Goal: Check status: Check status

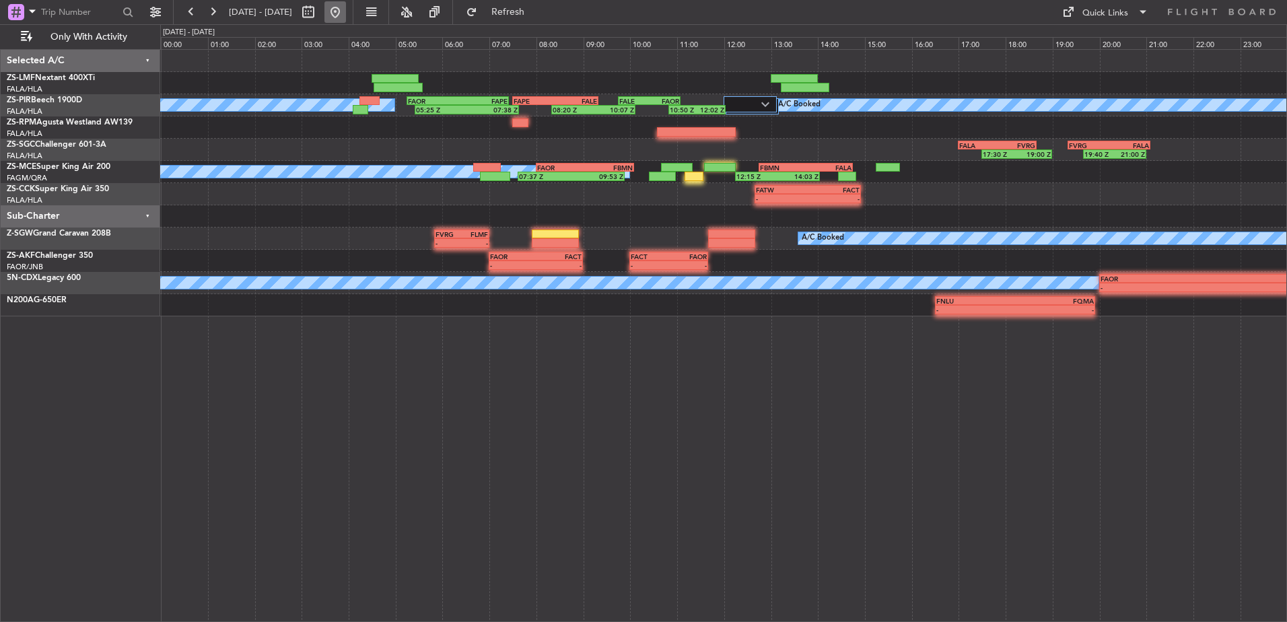
click at [346, 9] on button at bounding box center [336, 12] width 22 height 22
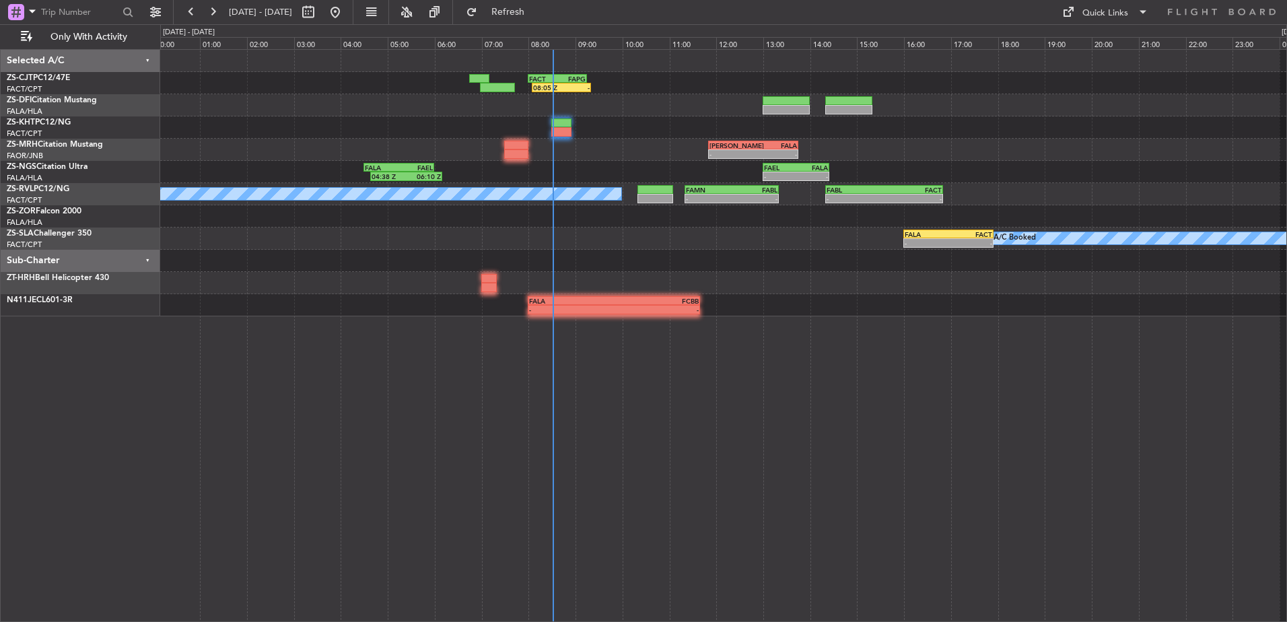
click at [369, 283] on div "08:05 Z - FACT 08:00 Z FAPG 09:15 Z - - [PERSON_NAME] 11:50 Z FALA 13:45 Z 04:3…" at bounding box center [723, 335] width 1127 height 573
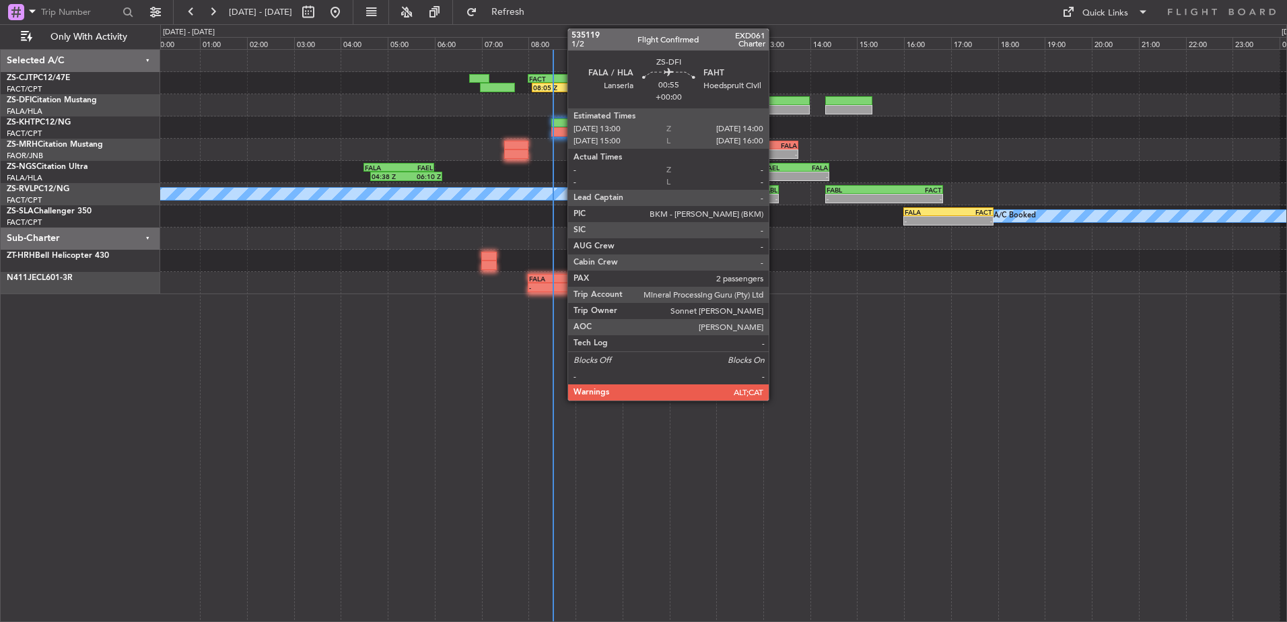
click at [775, 100] on div at bounding box center [786, 100] width 47 height 9
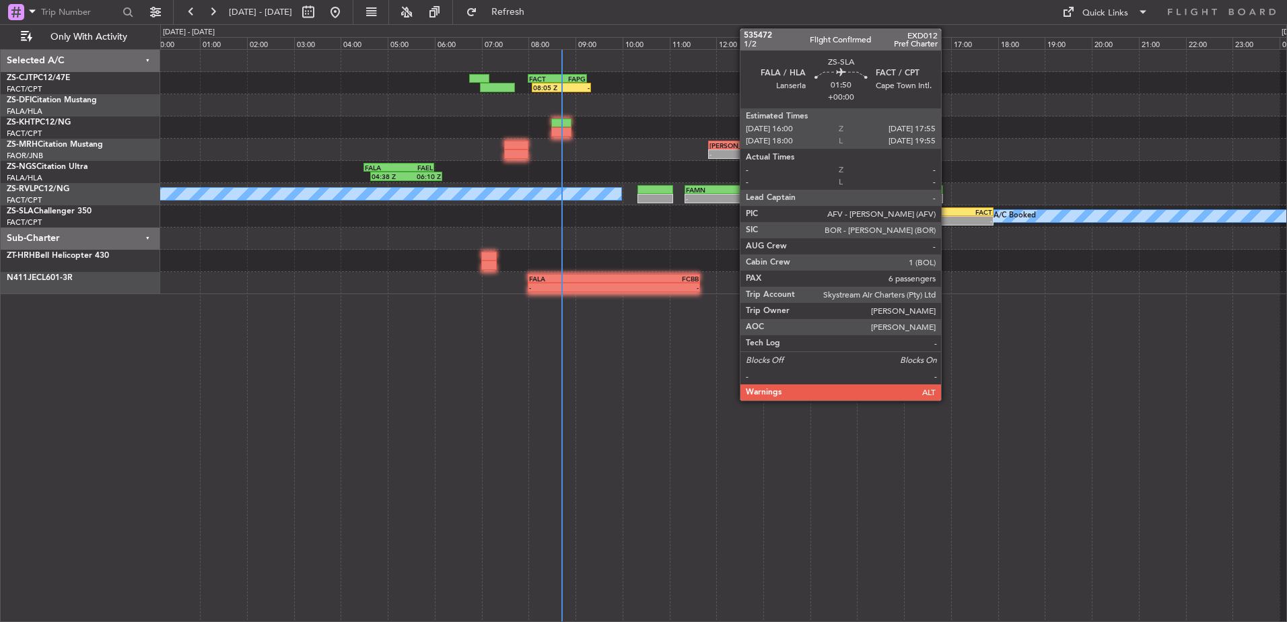
click at [947, 217] on div "-" at bounding box center [927, 221] width 44 height 8
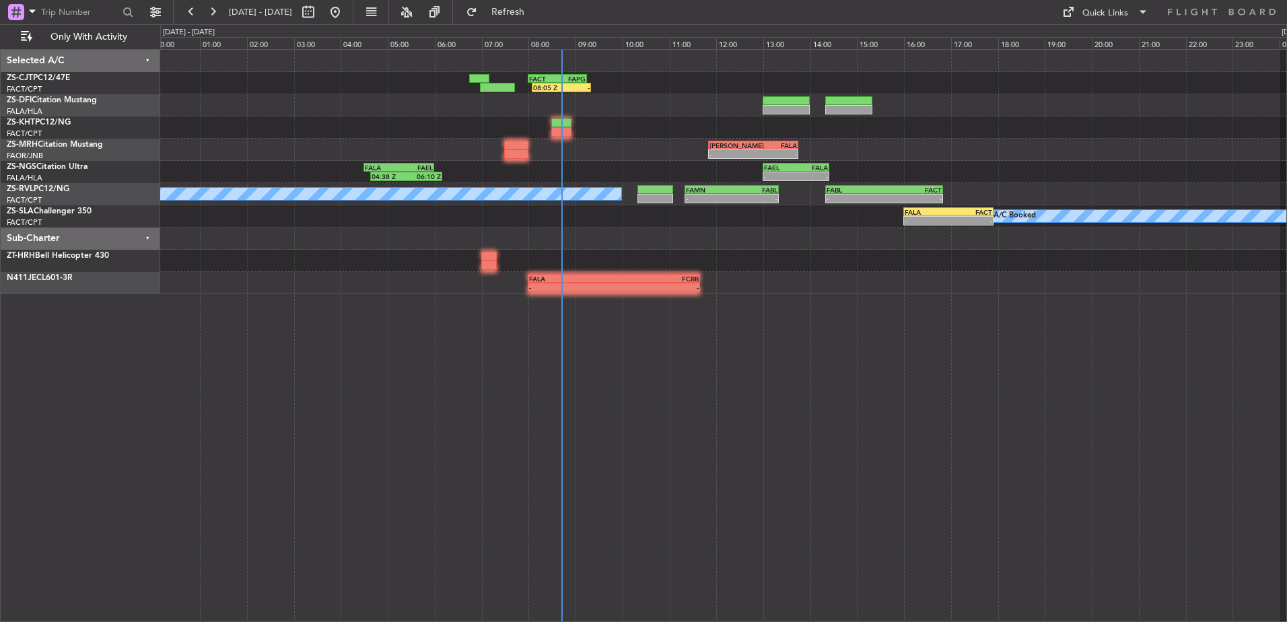
click at [943, 232] on div at bounding box center [723, 239] width 1126 height 22
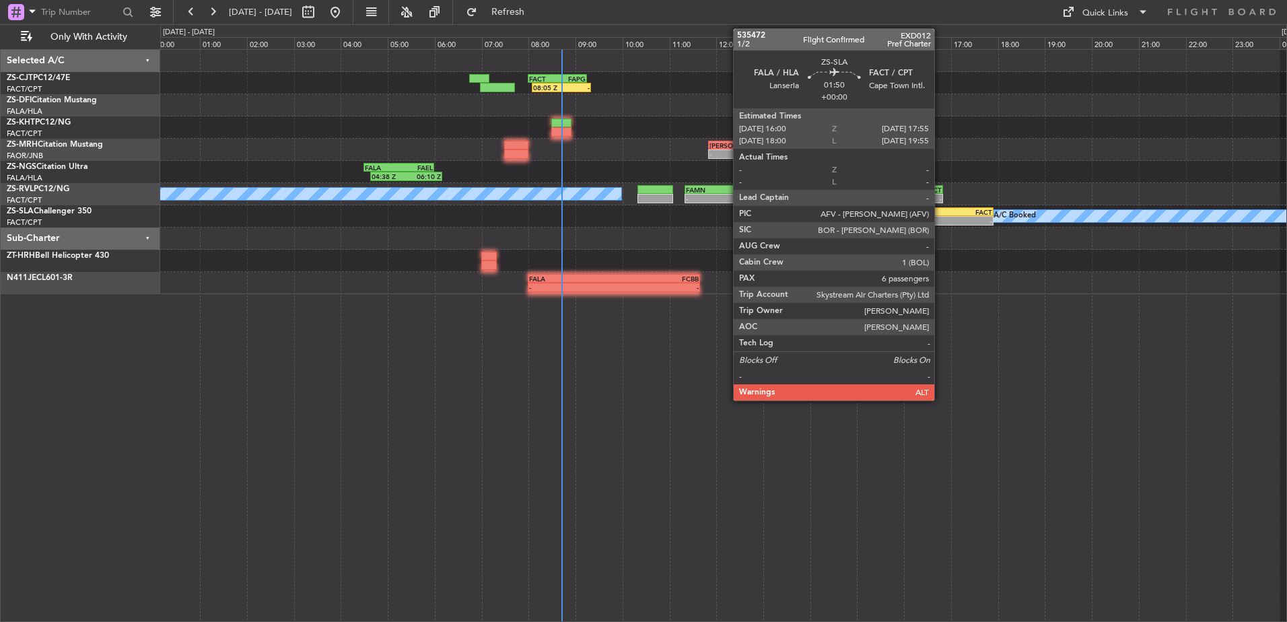
click at [941, 220] on div "-" at bounding box center [927, 221] width 44 height 8
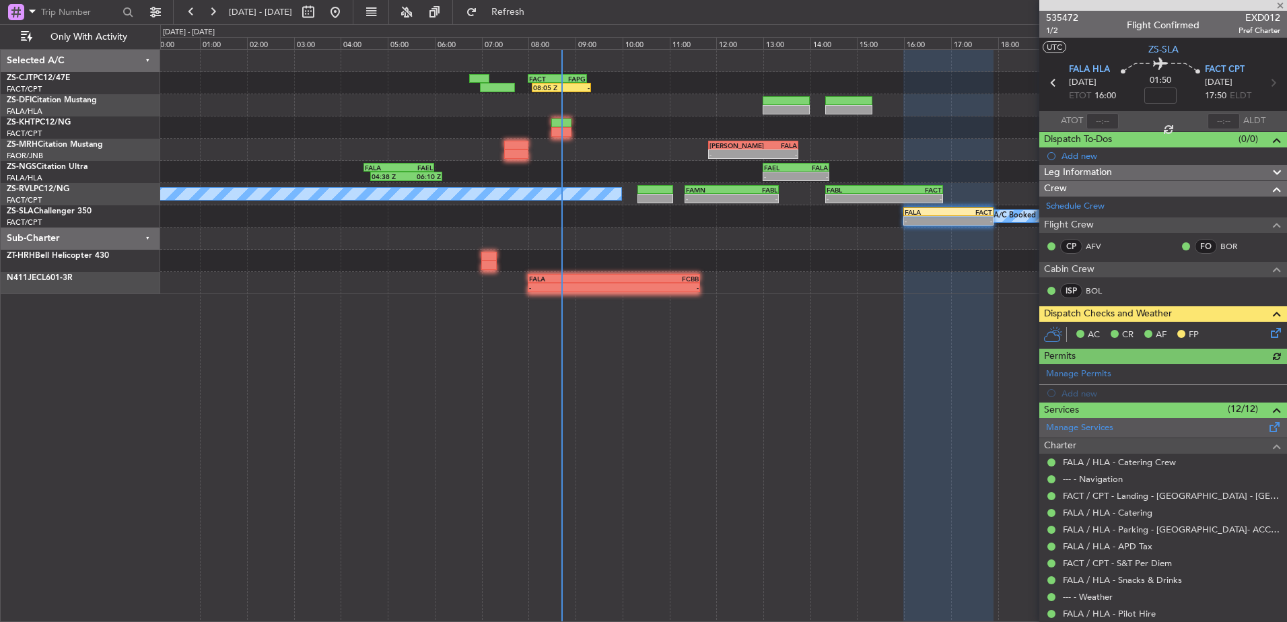
scroll to position [243, 0]
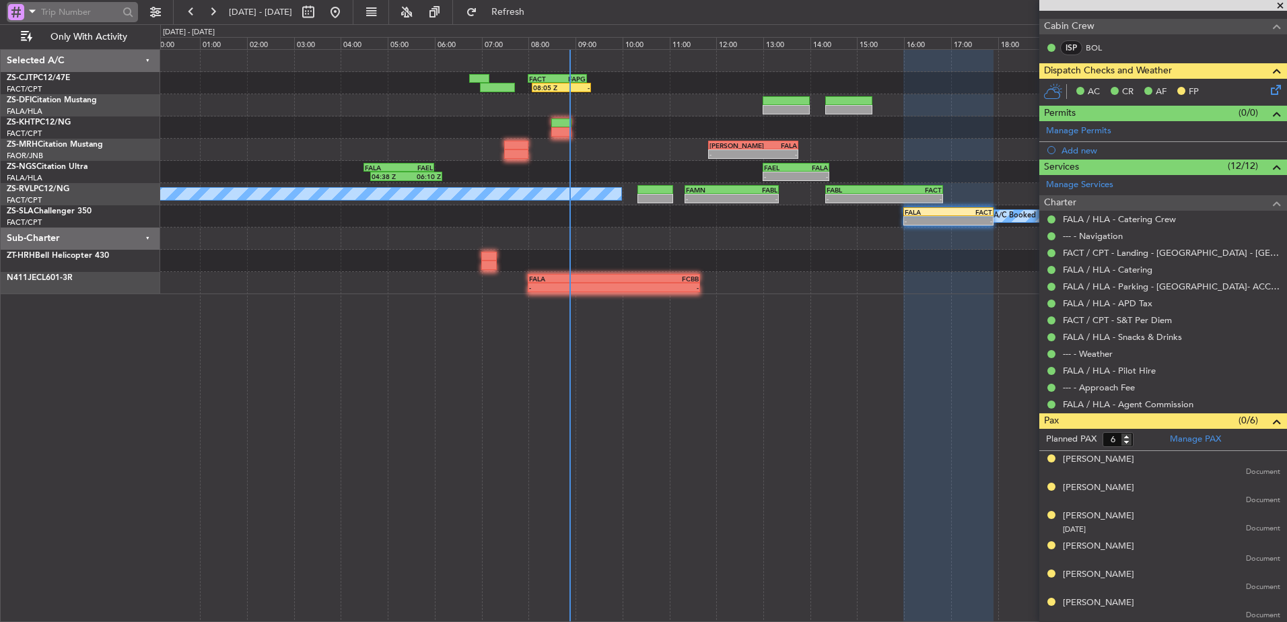
click at [65, 3] on input "text" at bounding box center [79, 12] width 77 height 20
type input "533002"
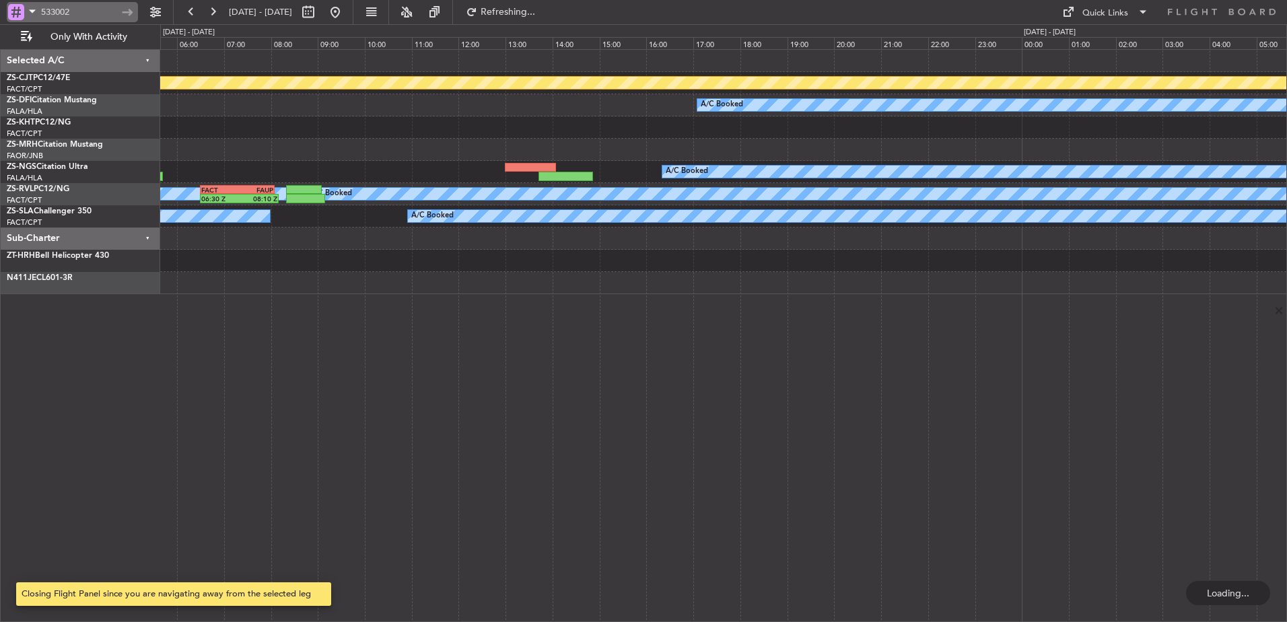
scroll to position [0, 0]
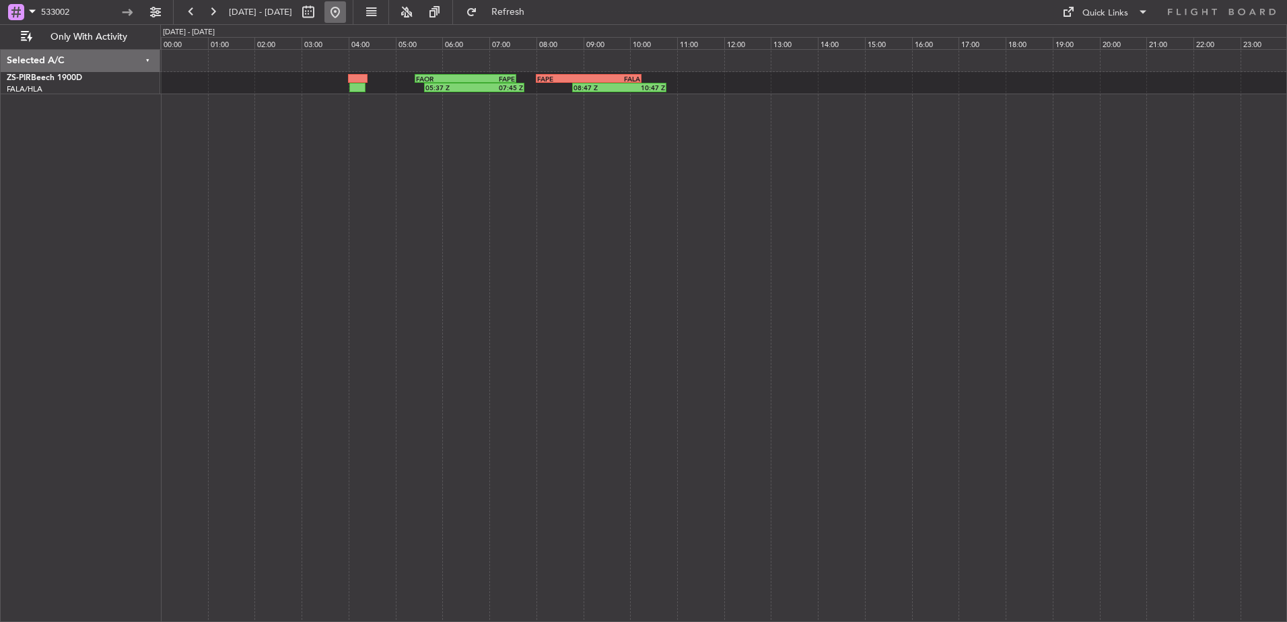
click at [346, 8] on button at bounding box center [336, 12] width 22 height 22
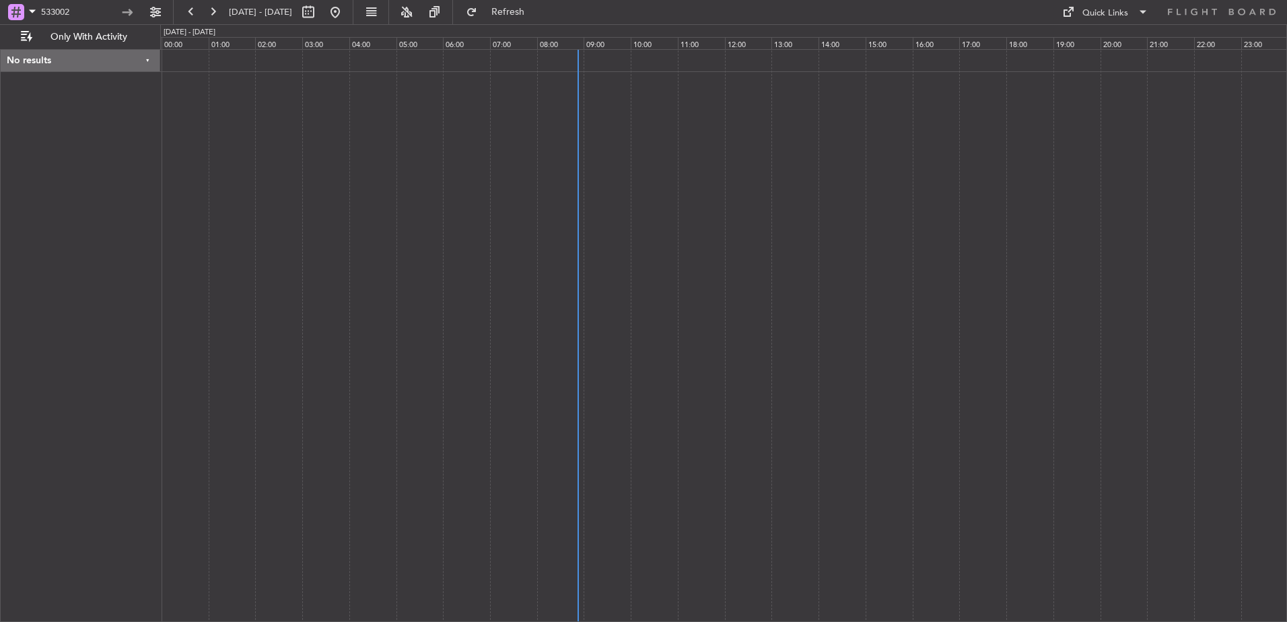
click at [567, 328] on div at bounding box center [723, 335] width 1127 height 573
drag, startPoint x: 105, startPoint y: 11, endPoint x: 0, endPoint y: 28, distance: 106.5
click at [0, 28] on html "533002 [DATE] - [DATE] Refresh Quick Links Only With Activity No results 0 0 23…" at bounding box center [643, 311] width 1287 height 622
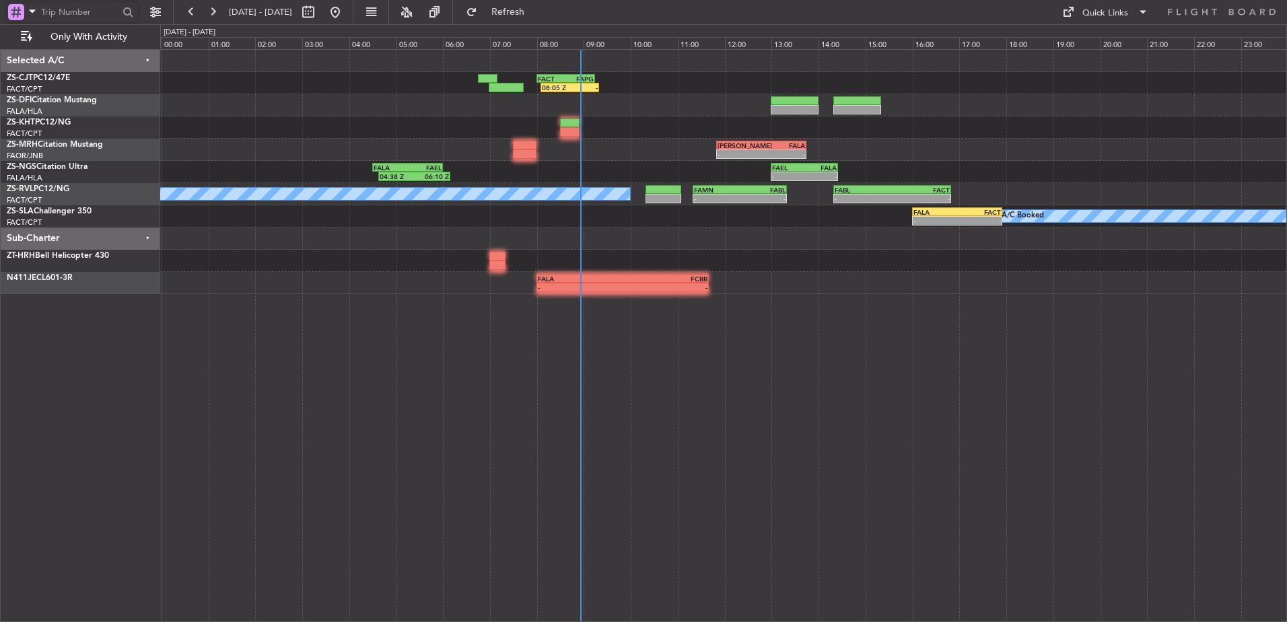
click at [334, 376] on div "08:05 Z - FACT 08:00 Z FAPG 09:15 Z - - [PERSON_NAME] 11:50 Z FALA 13:45 Z 04:3…" at bounding box center [723, 335] width 1127 height 573
click at [197, 13] on button at bounding box center [191, 12] width 22 height 22
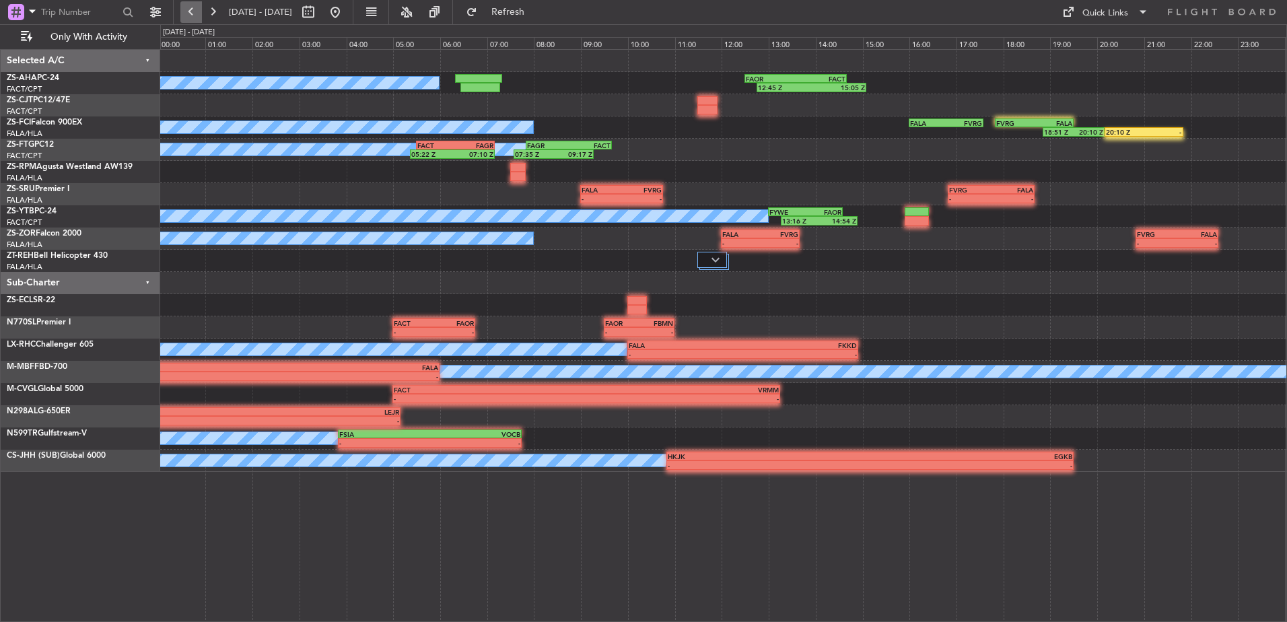
click at [197, 13] on button at bounding box center [191, 12] width 22 height 22
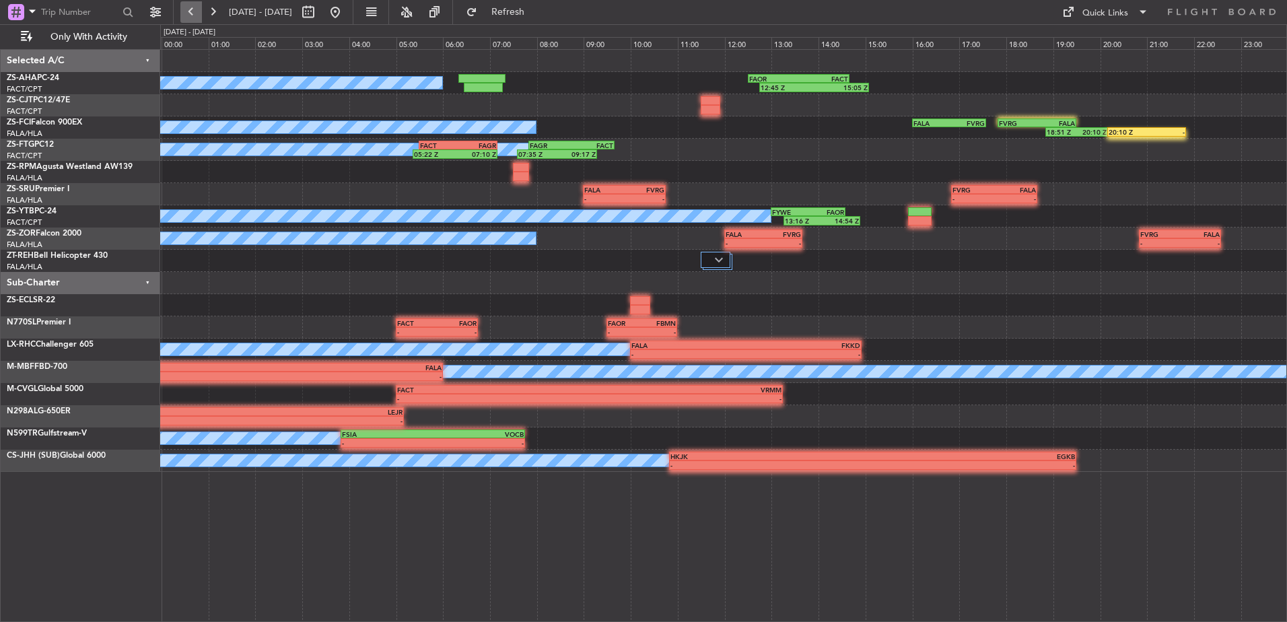
click at [197, 13] on button at bounding box center [191, 12] width 22 height 22
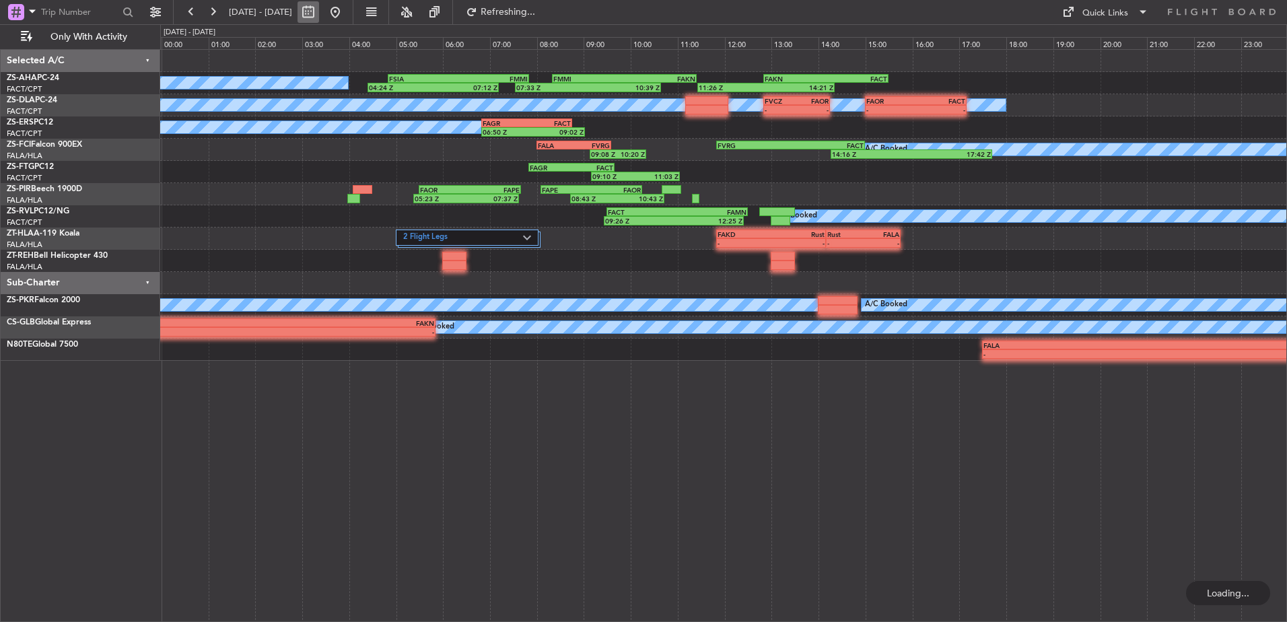
click at [319, 9] on button at bounding box center [309, 12] width 22 height 22
select select "8"
select select "2025"
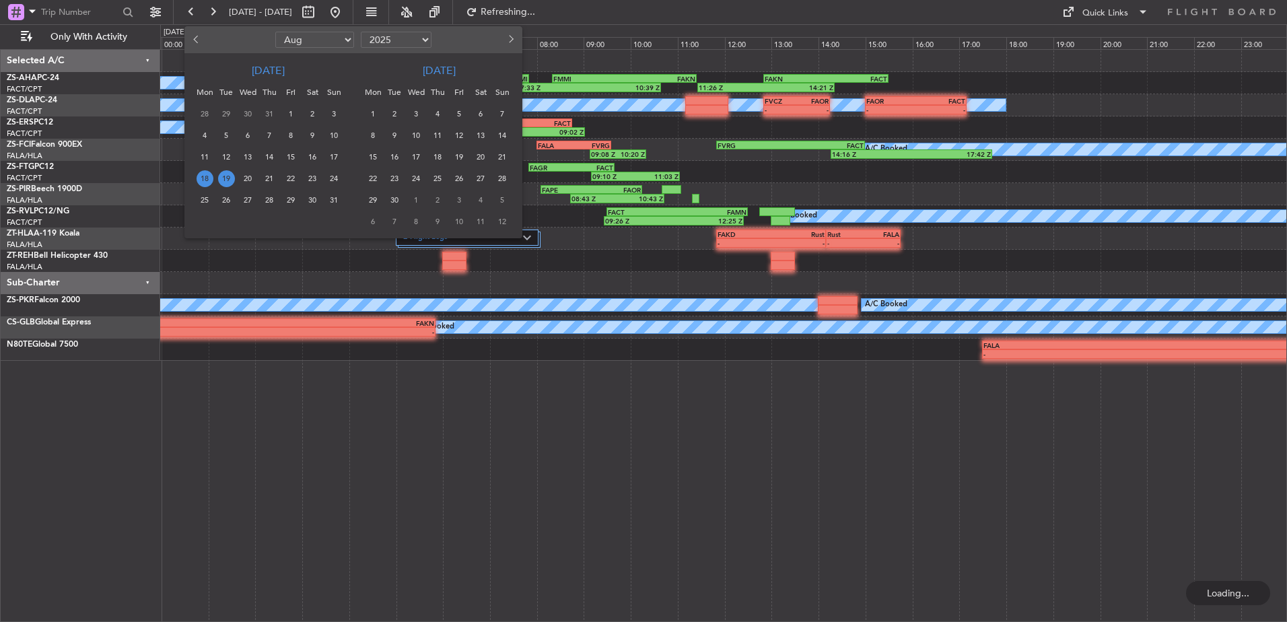
click at [195, 44] on button "Previous month" at bounding box center [197, 40] width 15 height 22
select select "6"
click at [253, 174] on span "18" at bounding box center [248, 178] width 17 height 17
